Goal: Check status: Check status

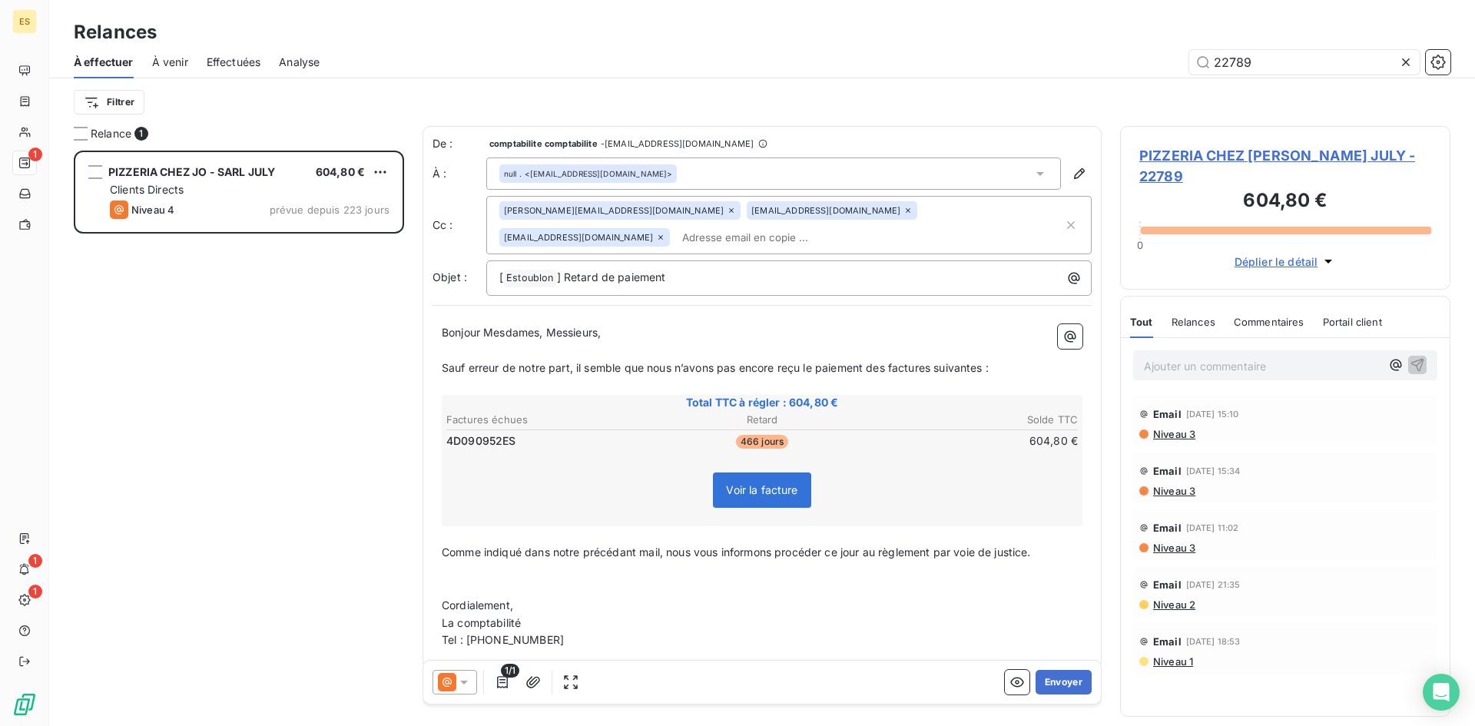
scroll to position [564, 319]
drag, startPoint x: 1266, startPoint y: 62, endPoint x: 1176, endPoint y: 57, distance: 89.3
click at [1176, 57] on div "22789" at bounding box center [894, 62] width 1113 height 25
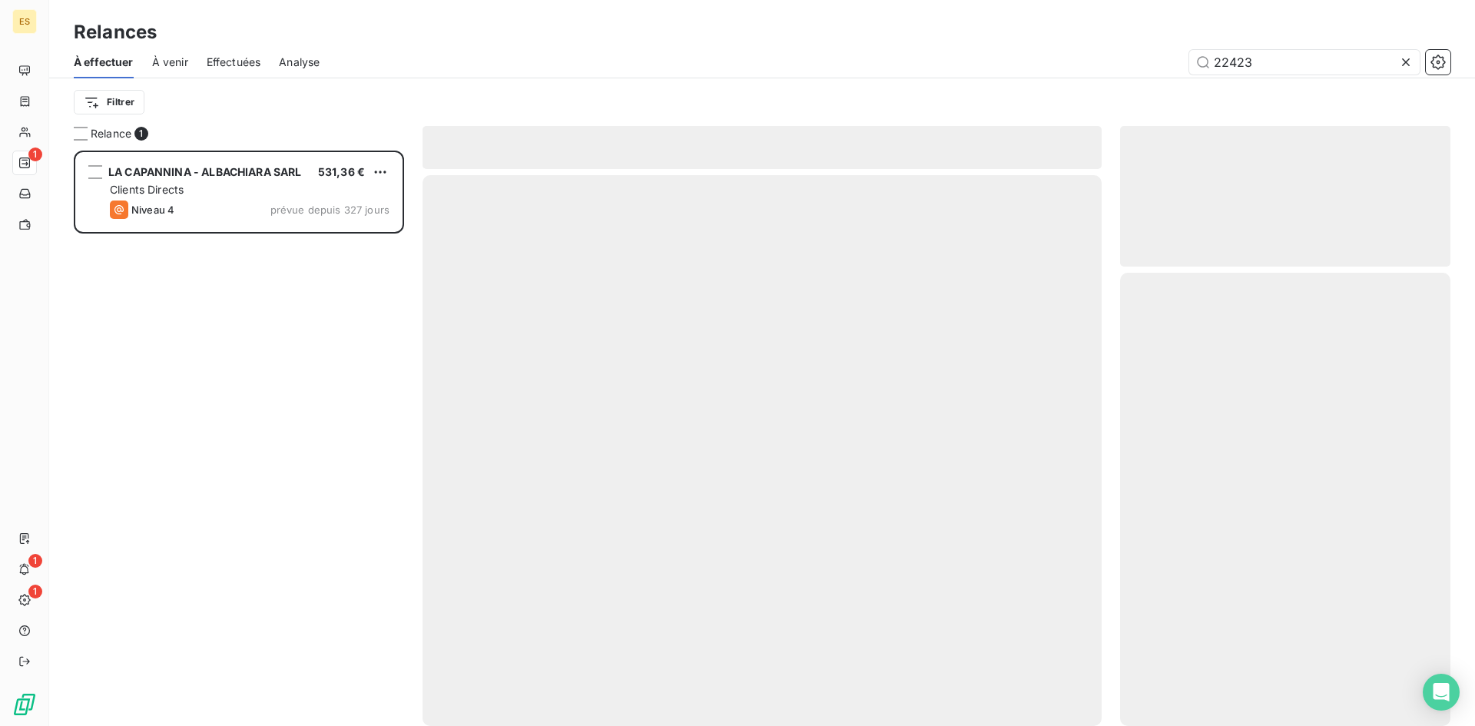
scroll to position [564, 319]
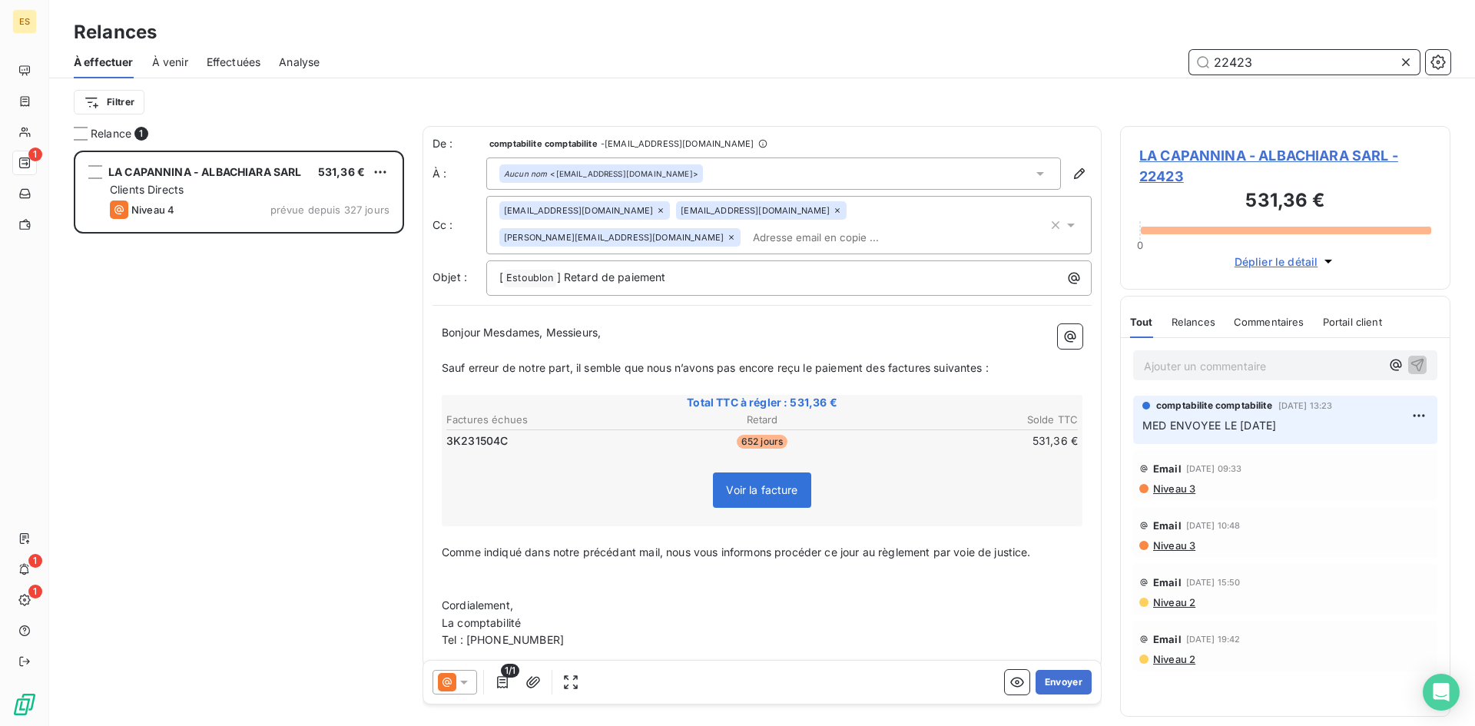
click at [1266, 66] on input "22423" at bounding box center [1304, 62] width 231 height 25
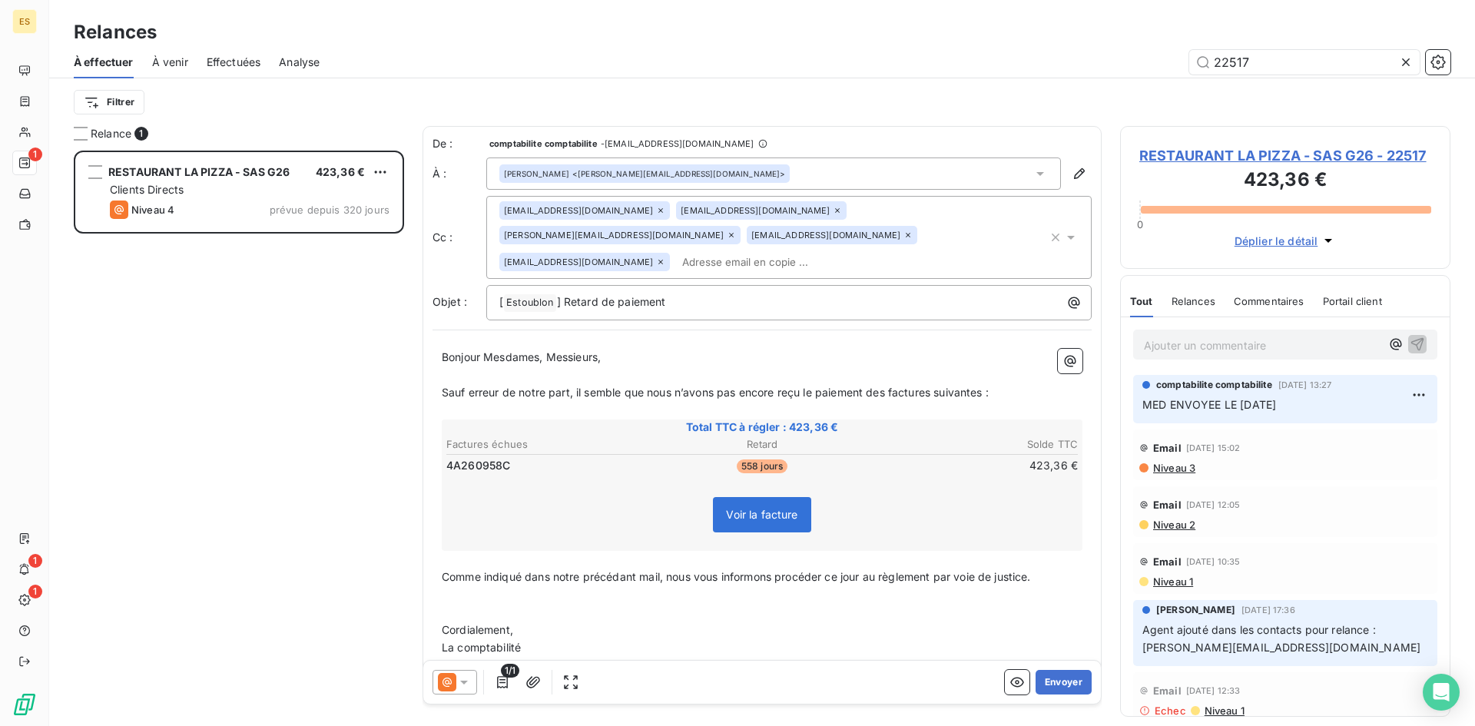
drag, startPoint x: 437, startPoint y: 390, endPoint x: 511, endPoint y: 468, distance: 107.6
click at [486, 460] on div "Bonjour Mesdames, Messieurs, ﻿ Sauf erreur de notre part, il semble que nous n’…" at bounding box center [762, 511] width 659 height 343
drag, startPoint x: 1235, startPoint y: 61, endPoint x: 1299, endPoint y: 61, distance: 64.6
click at [1299, 61] on input "22517" at bounding box center [1304, 62] width 231 height 25
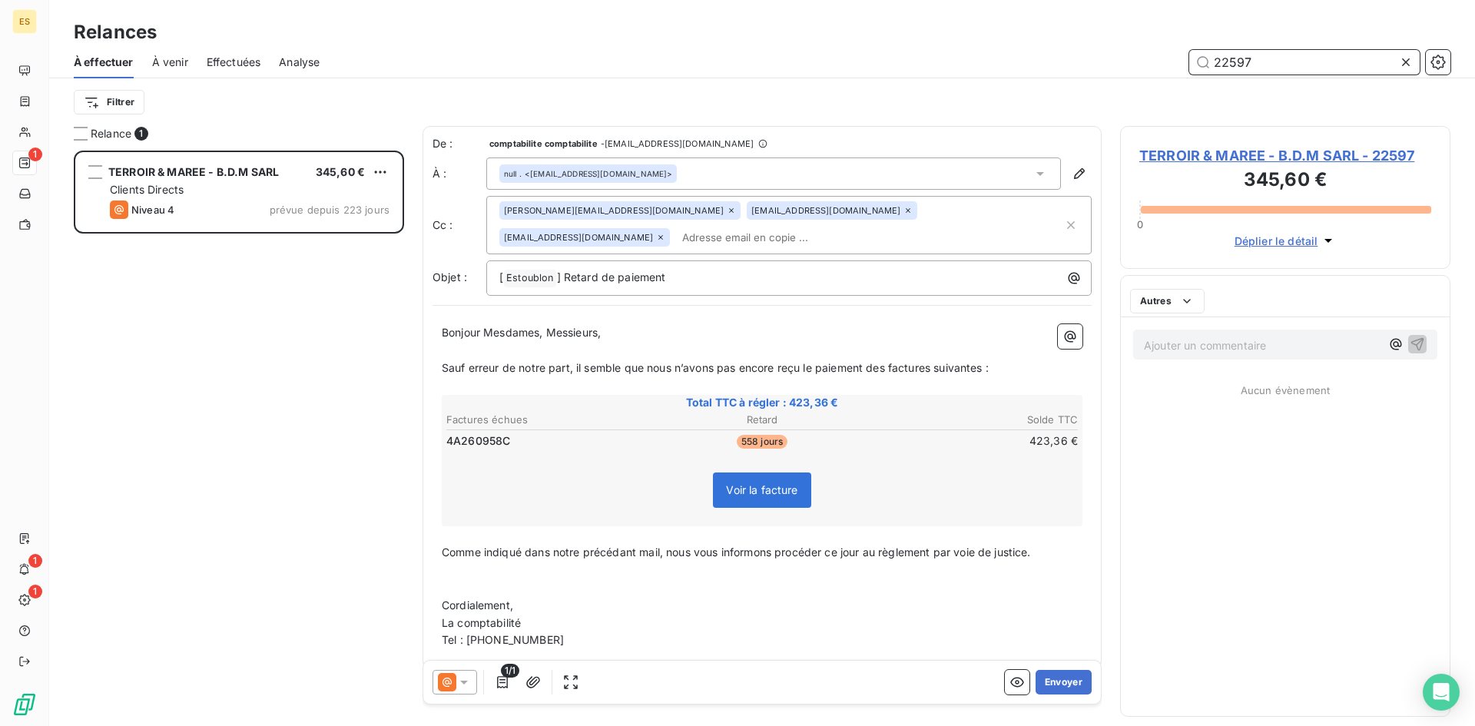
scroll to position [564, 319]
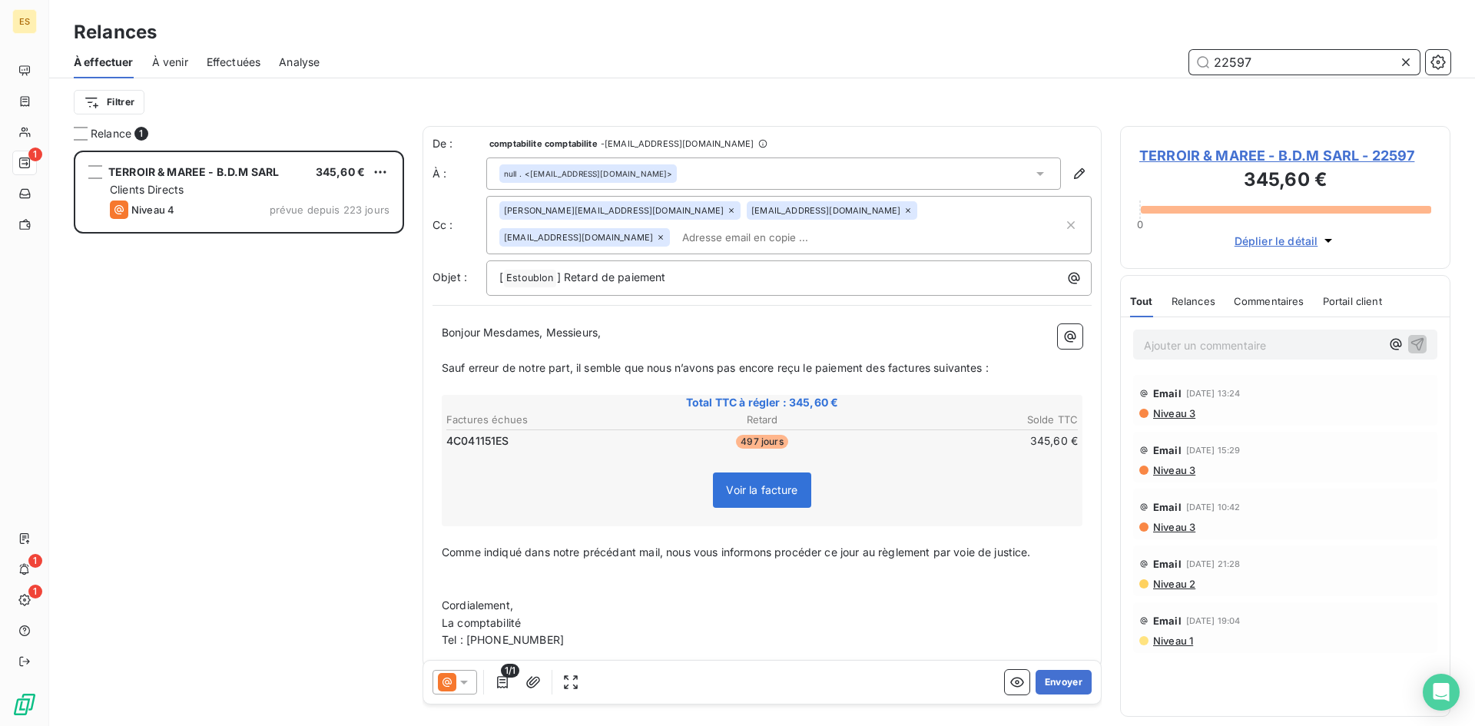
drag, startPoint x: 1229, startPoint y: 58, endPoint x: 1285, endPoint y: 59, distance: 56.1
click at [1285, 59] on input "22597" at bounding box center [1304, 62] width 231 height 25
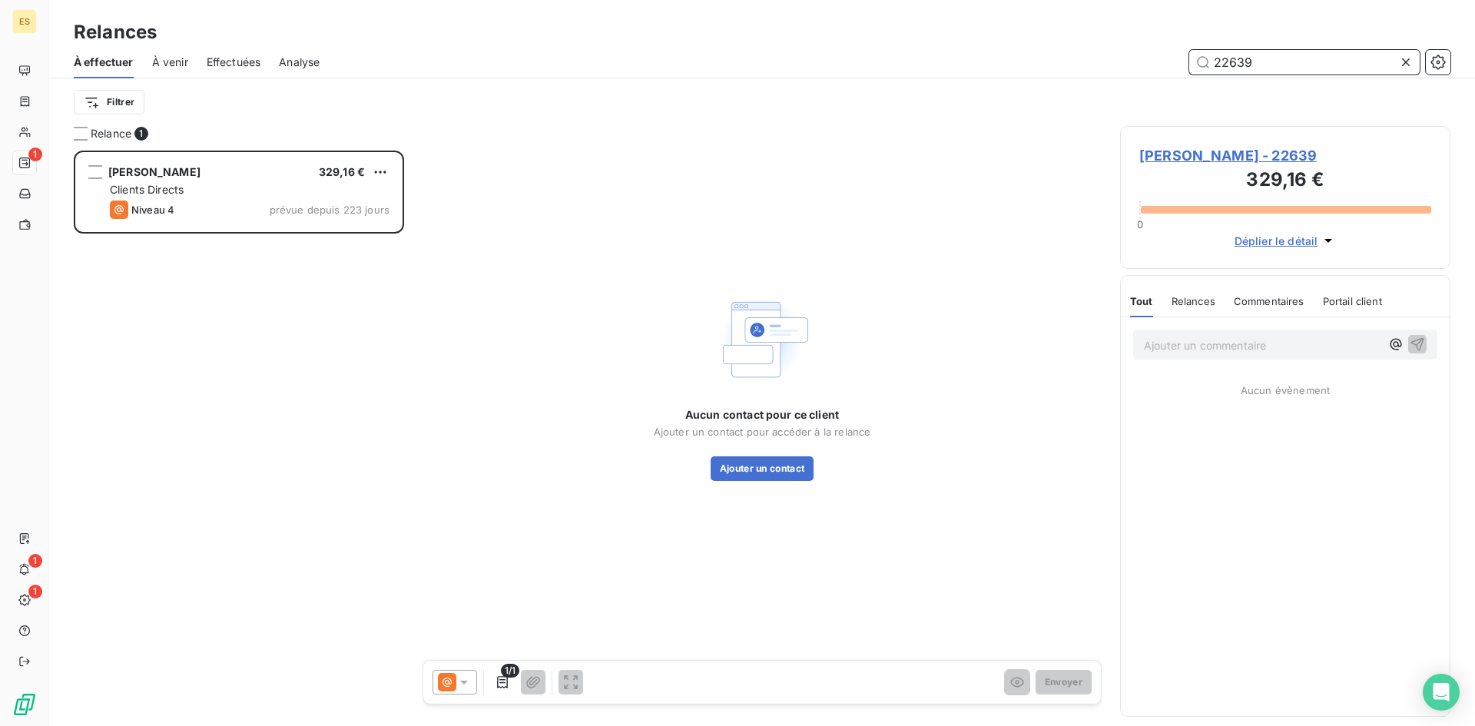
scroll to position [564, 319]
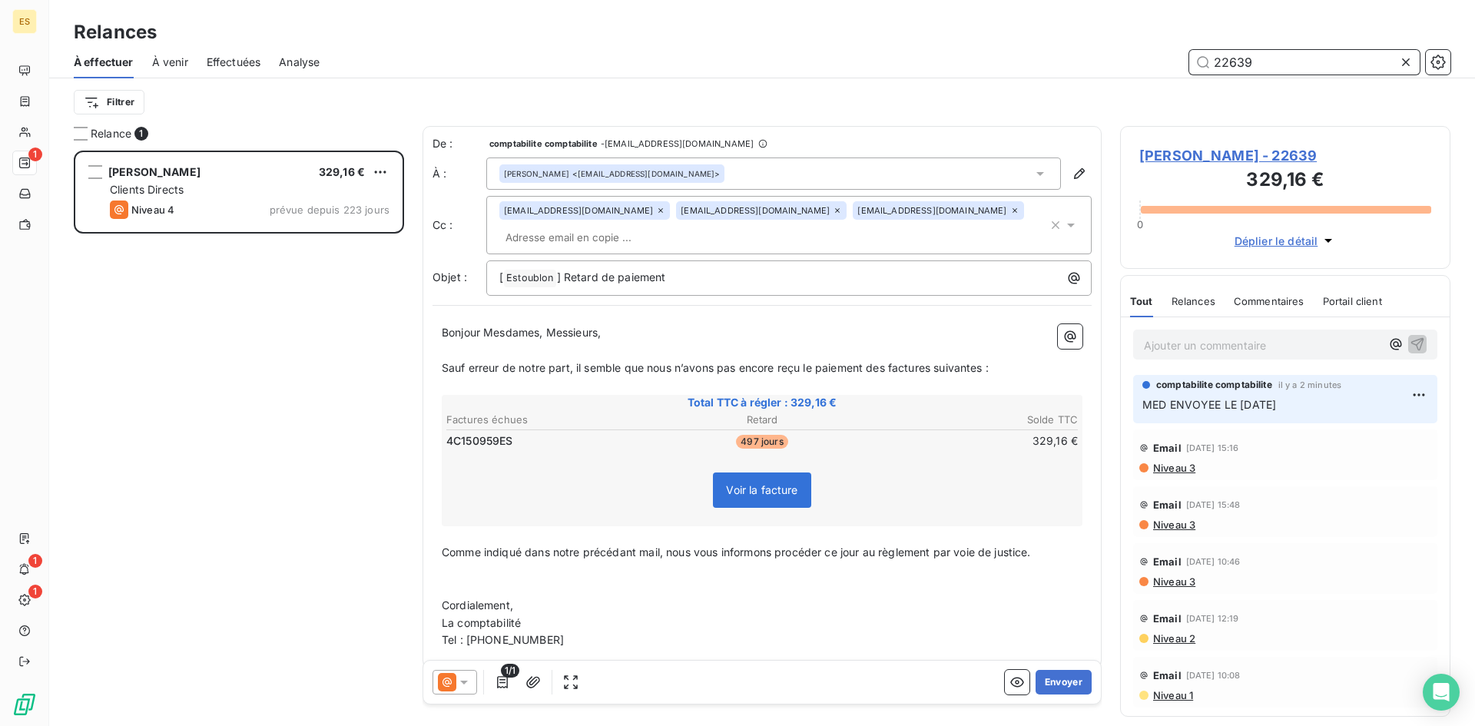
drag, startPoint x: 1256, startPoint y: 61, endPoint x: 1171, endPoint y: 60, distance: 84.5
click at [1171, 60] on div "22639" at bounding box center [894, 62] width 1113 height 25
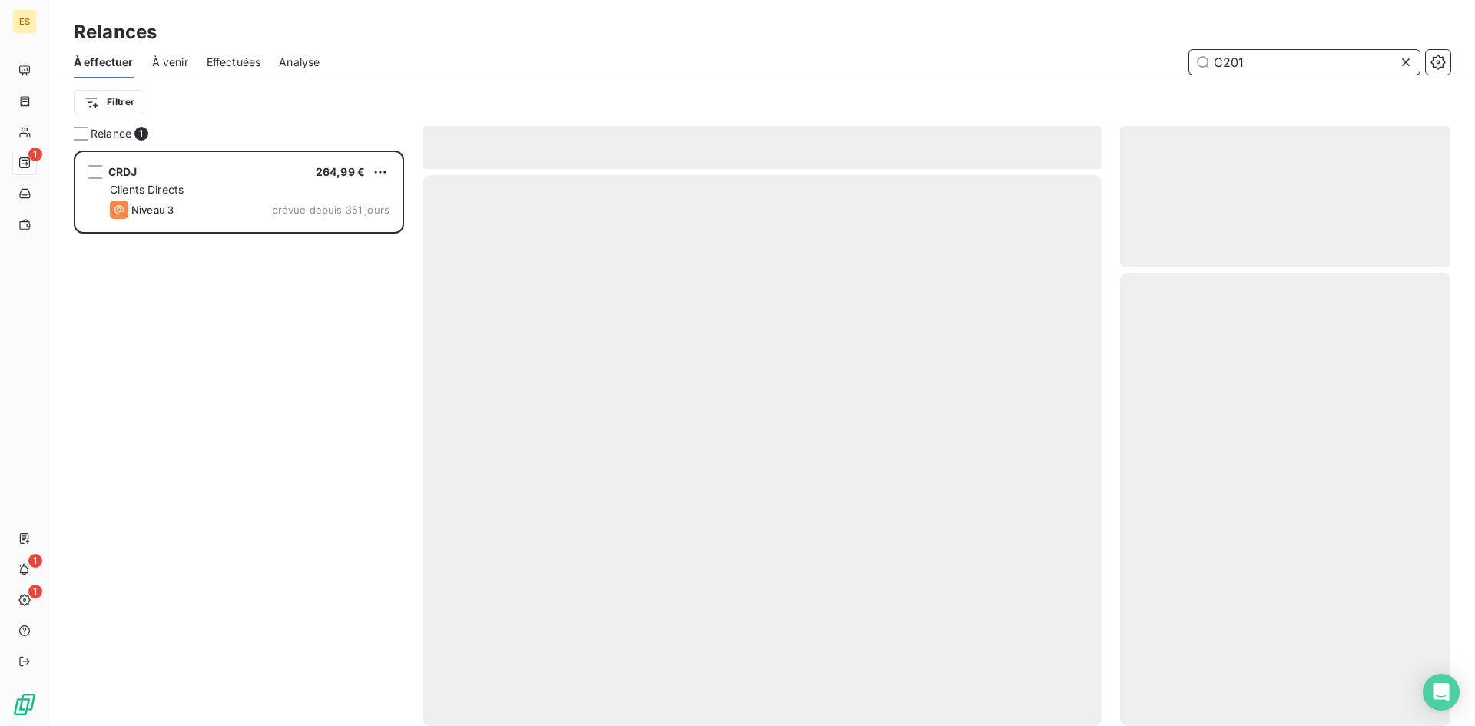
scroll to position [564, 319]
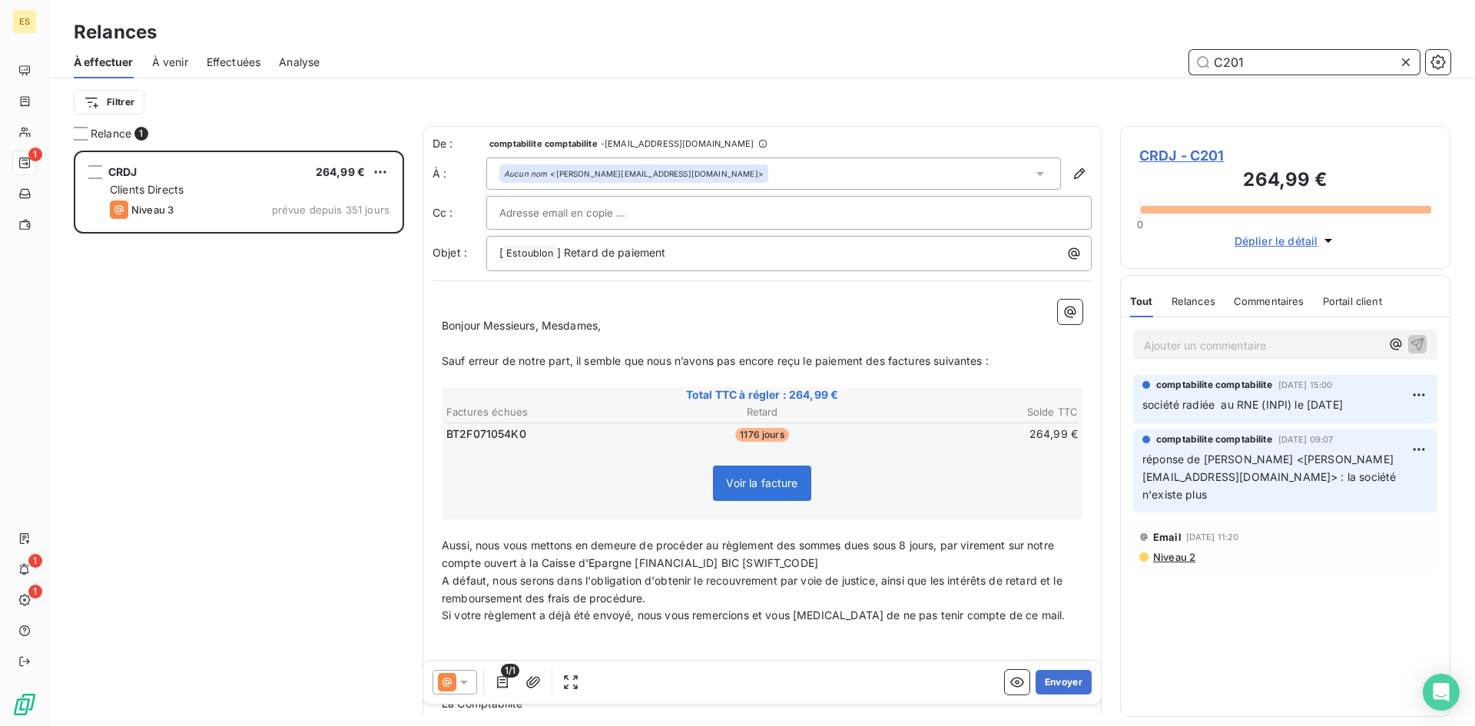
drag, startPoint x: 1250, startPoint y: 63, endPoint x: 1193, endPoint y: 60, distance: 56.9
click at [1193, 60] on input "C201" at bounding box center [1304, 62] width 231 height 25
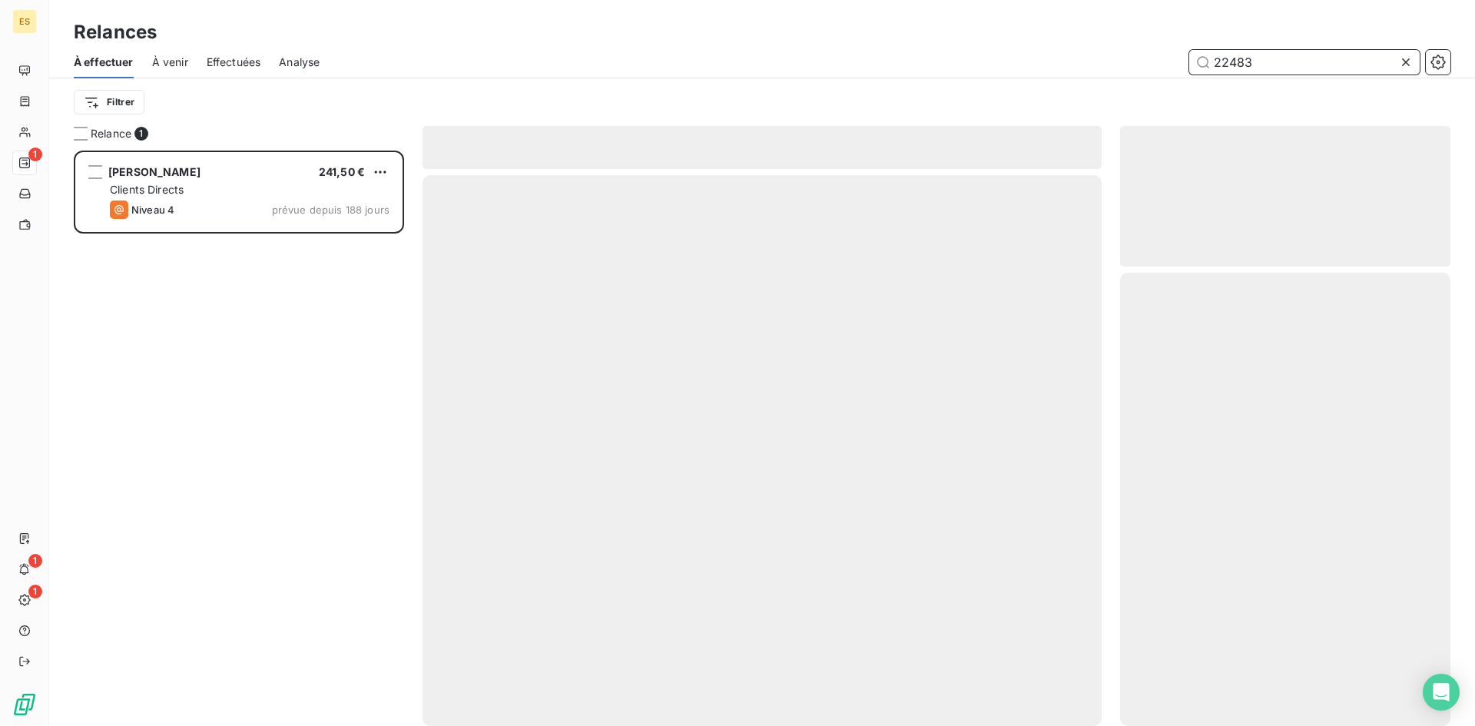
scroll to position [564, 319]
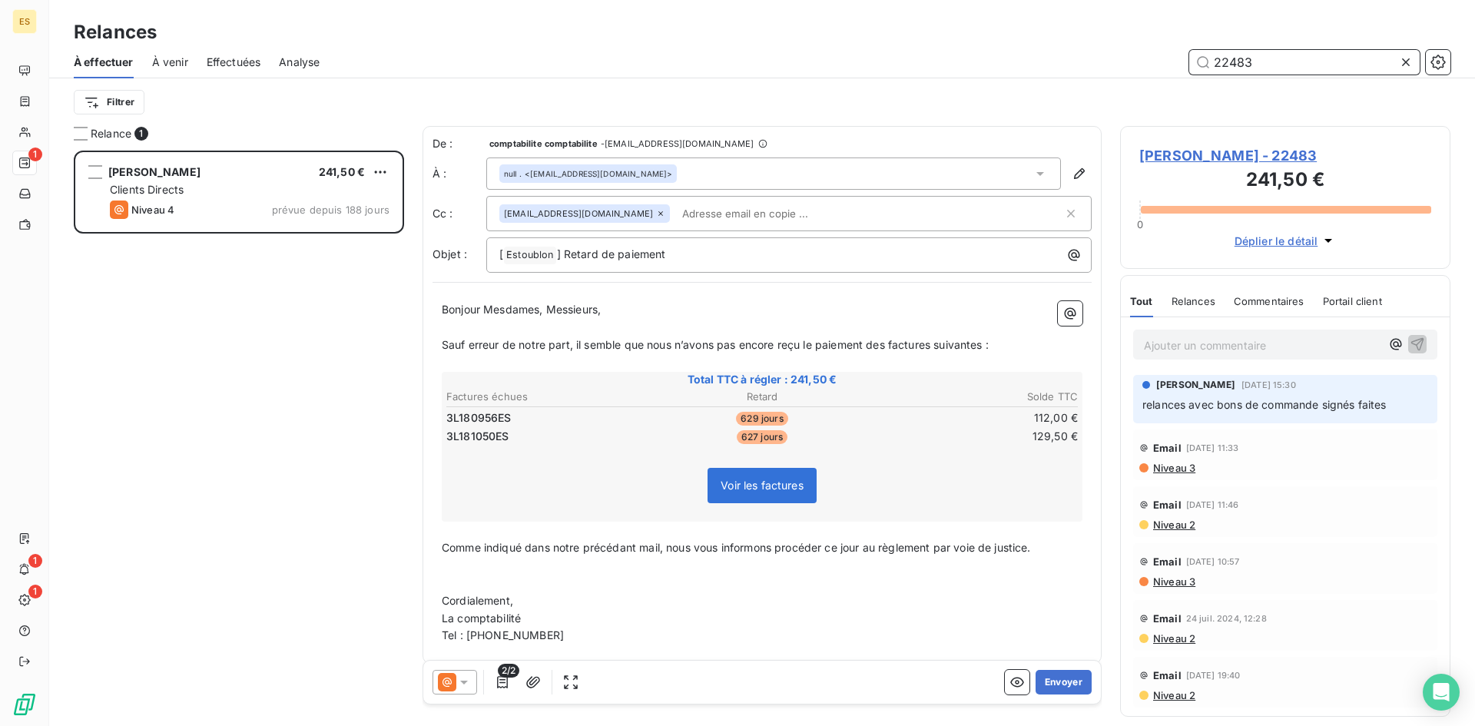
drag, startPoint x: 1279, startPoint y: 61, endPoint x: 1183, endPoint y: 68, distance: 95.5
click at [1183, 68] on div "22483" at bounding box center [894, 62] width 1113 height 25
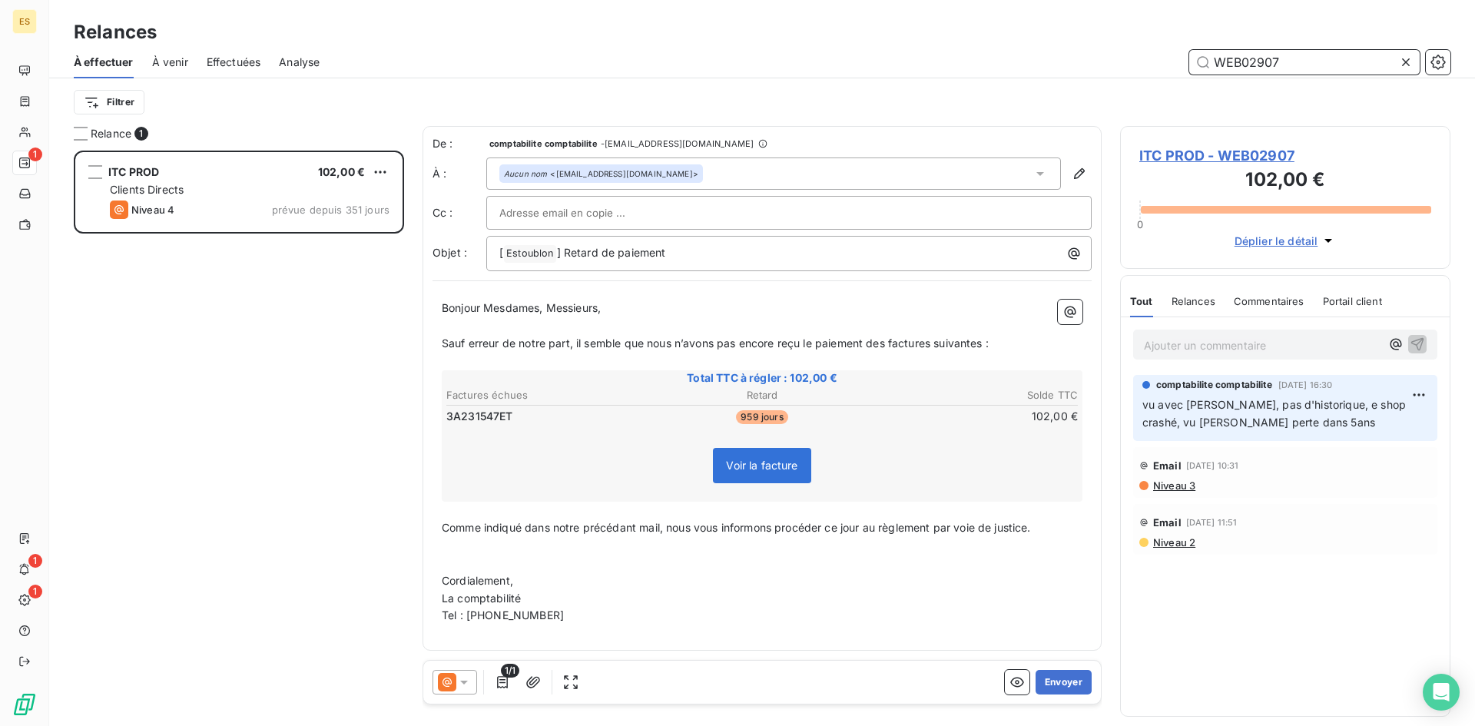
scroll to position [564, 319]
type input "WEB02907"
